Goal: Task Accomplishment & Management: Manage account settings

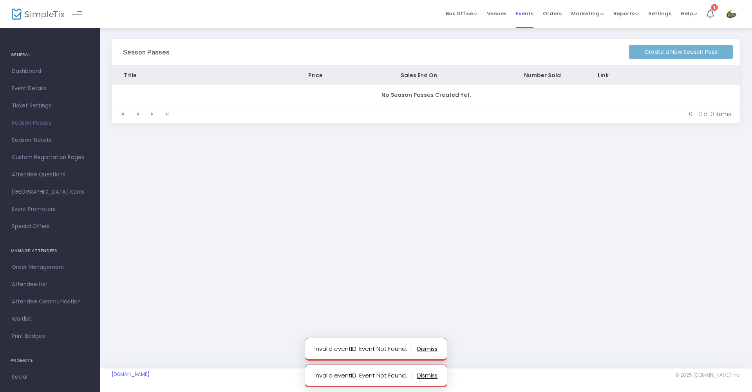
click at [528, 12] on span "Events" at bounding box center [525, 14] width 18 height 20
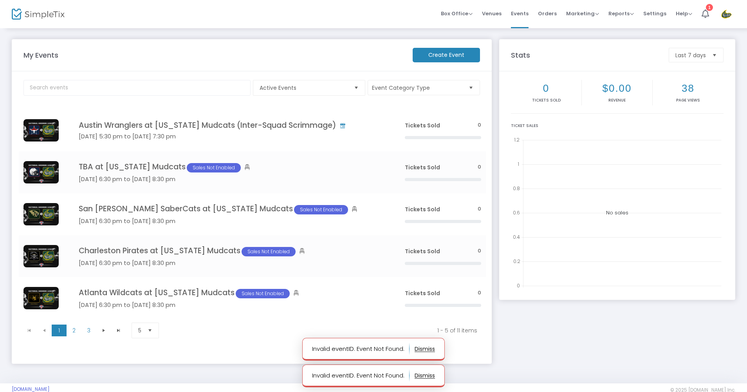
click at [154, 165] on h4 "TBA at Mississippi Mudcats Sales Not Enabled" at bounding box center [230, 167] width 303 height 10
